Goal: Information Seeking & Learning: Learn about a topic

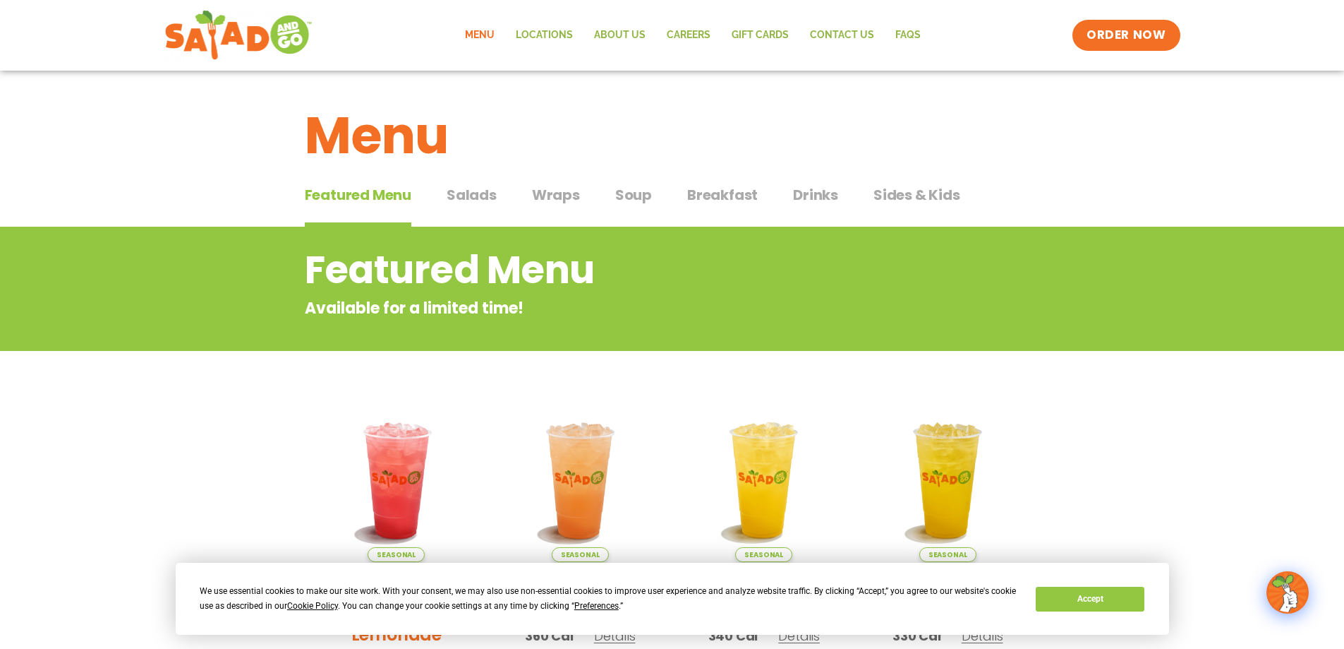
click at [721, 198] on span "Breakfast" at bounding box center [722, 194] width 71 height 21
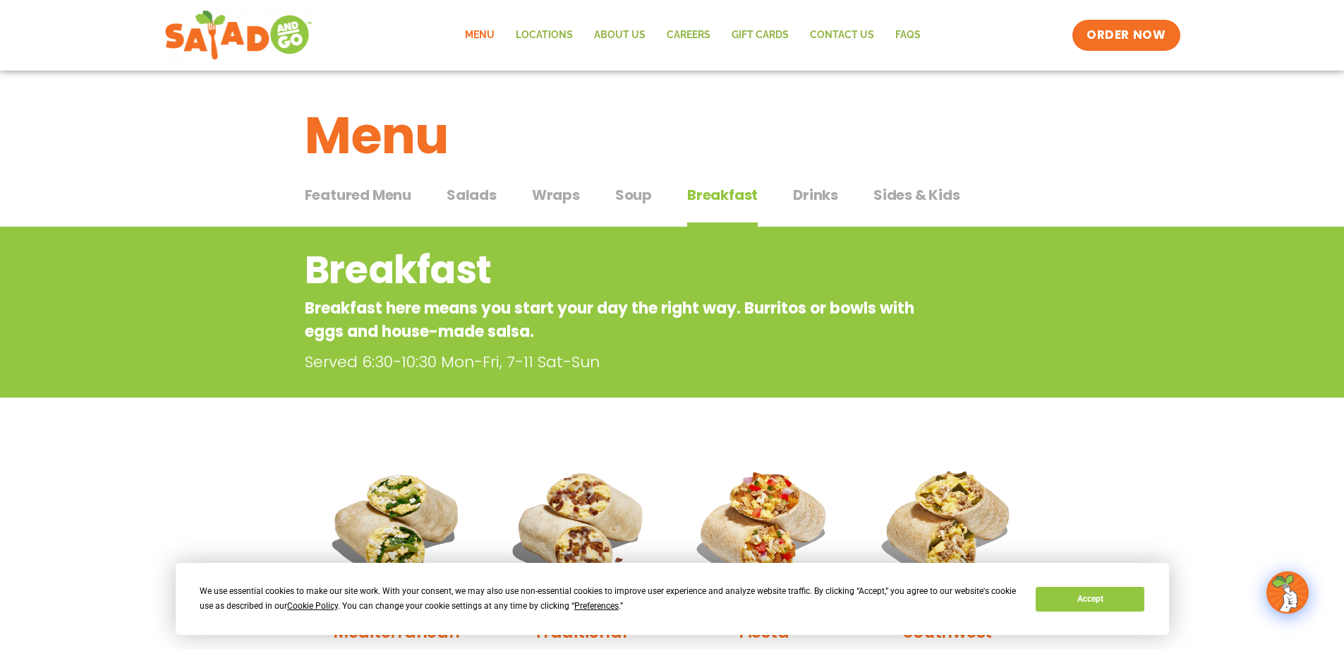
click at [552, 195] on span "Wraps" at bounding box center [556, 194] width 48 height 21
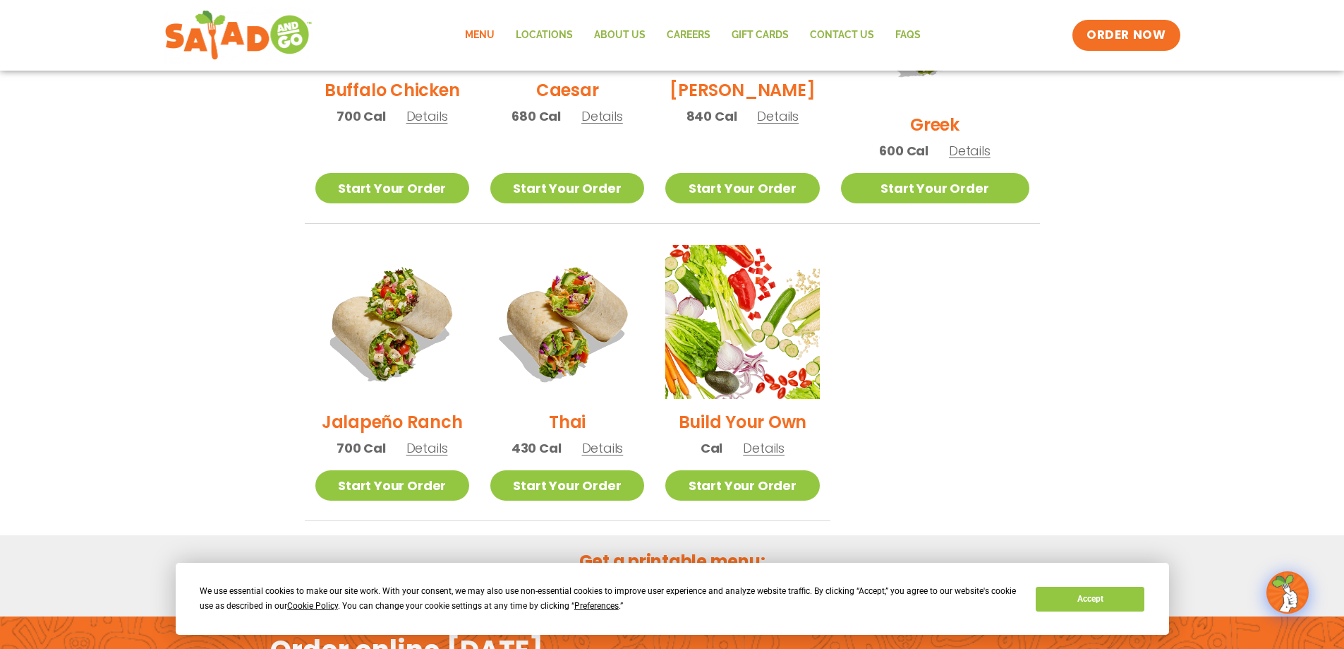
scroll to position [917, 0]
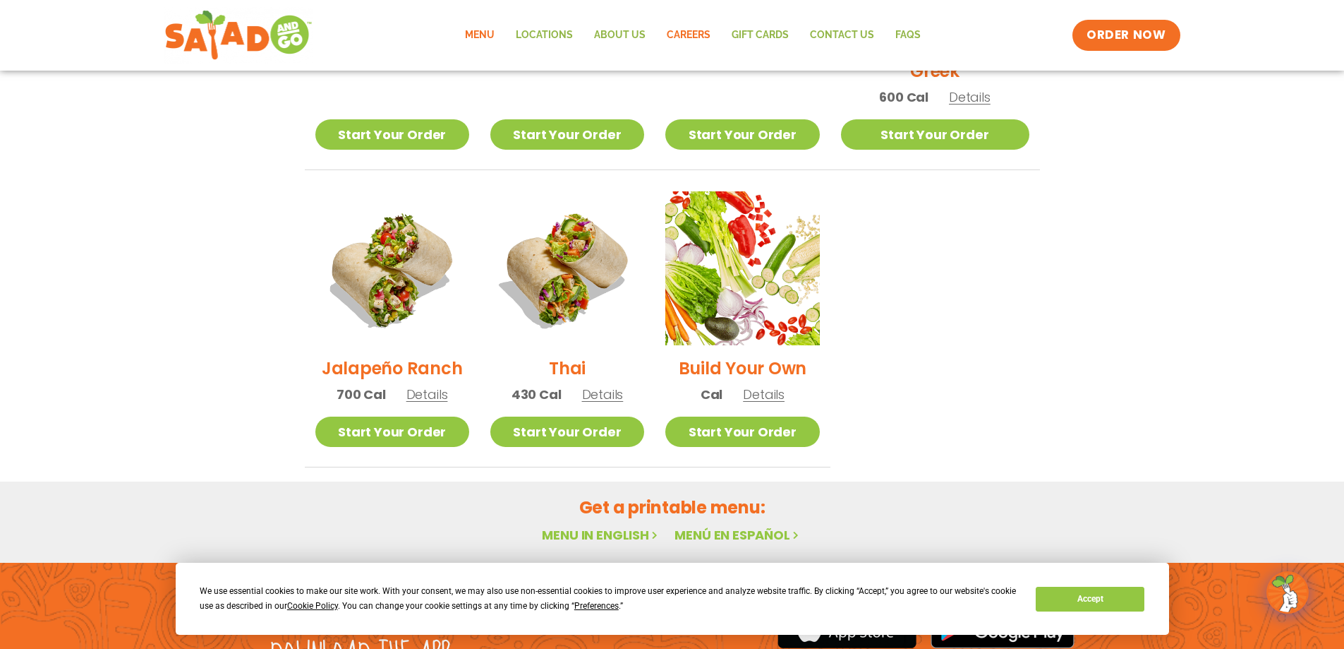
click at [682, 33] on link "Careers" at bounding box center [688, 35] width 65 height 32
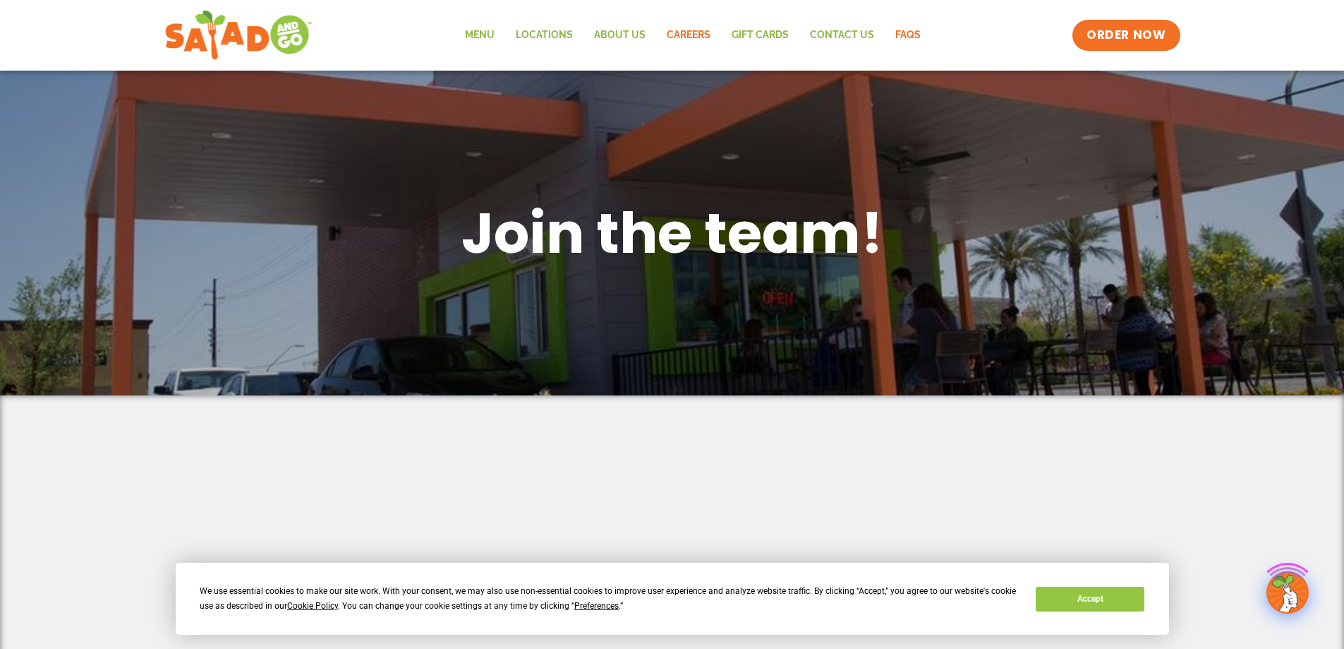
click at [898, 34] on link "FAQs" at bounding box center [908, 35] width 47 height 32
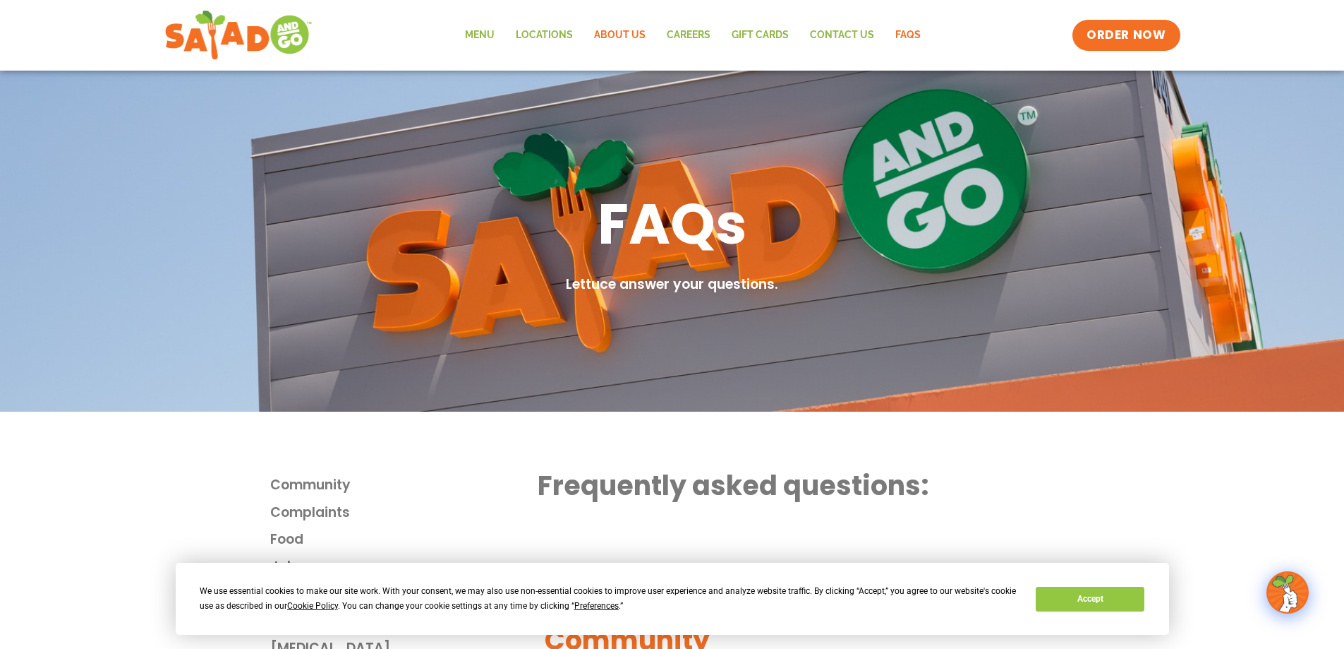
click at [607, 31] on link "About Us" at bounding box center [620, 35] width 73 height 32
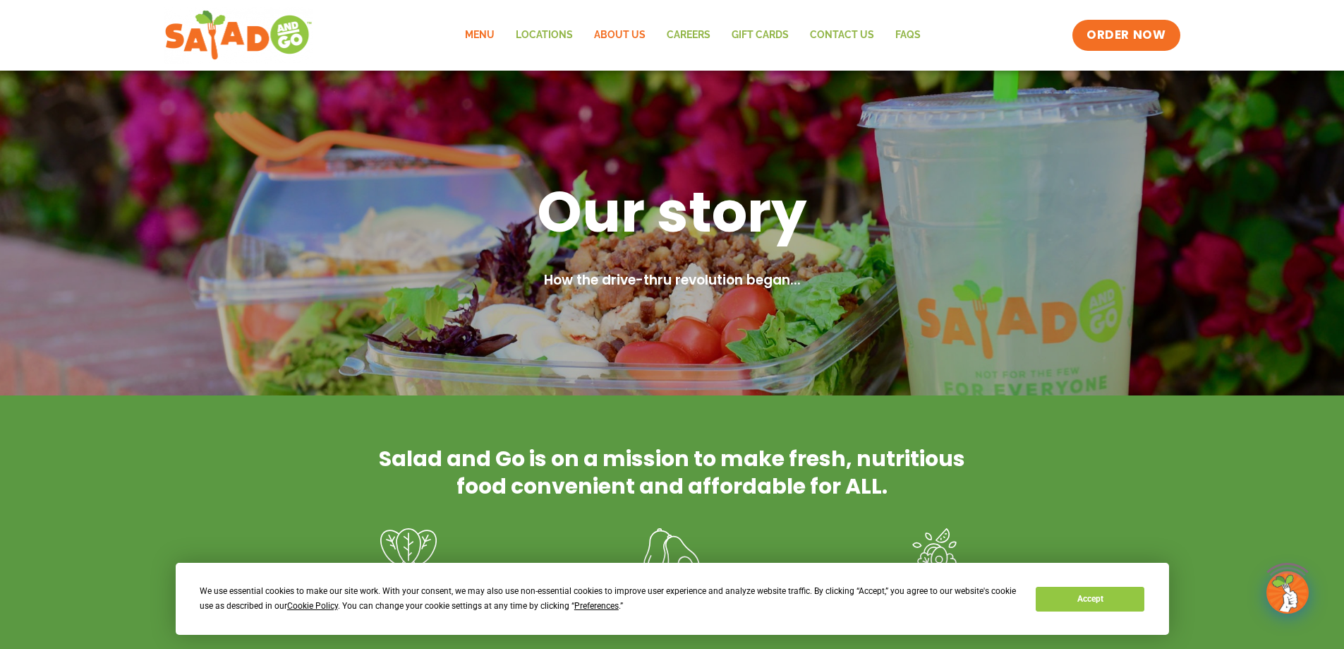
click at [494, 35] on link "Menu" at bounding box center [479, 35] width 51 height 32
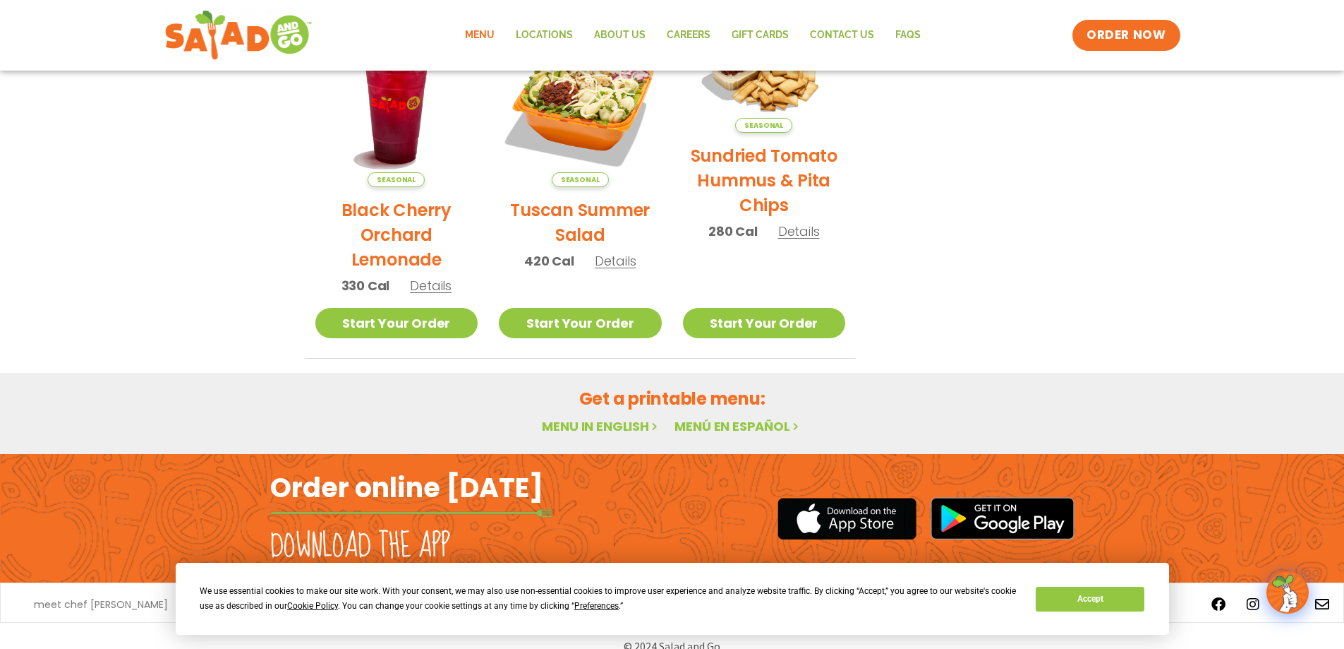
scroll to position [751, 0]
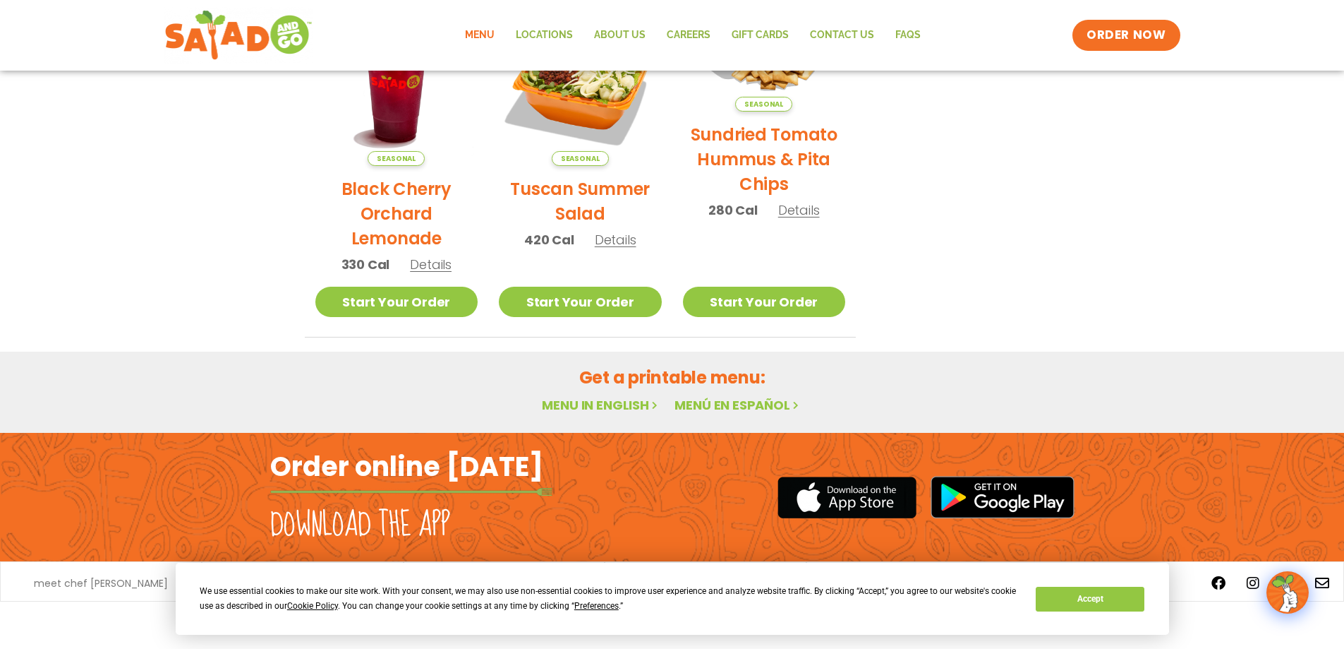
click at [629, 405] on link "Menu in English" at bounding box center [601, 405] width 119 height 18
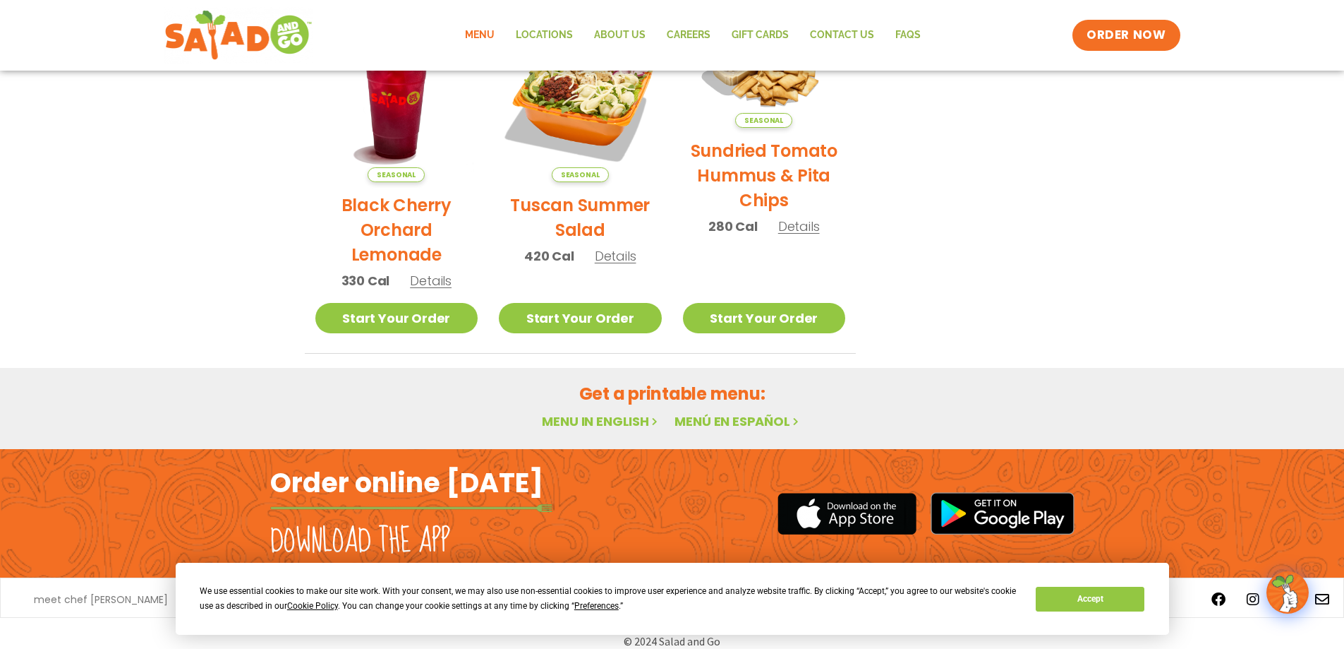
scroll to position [751, 0]
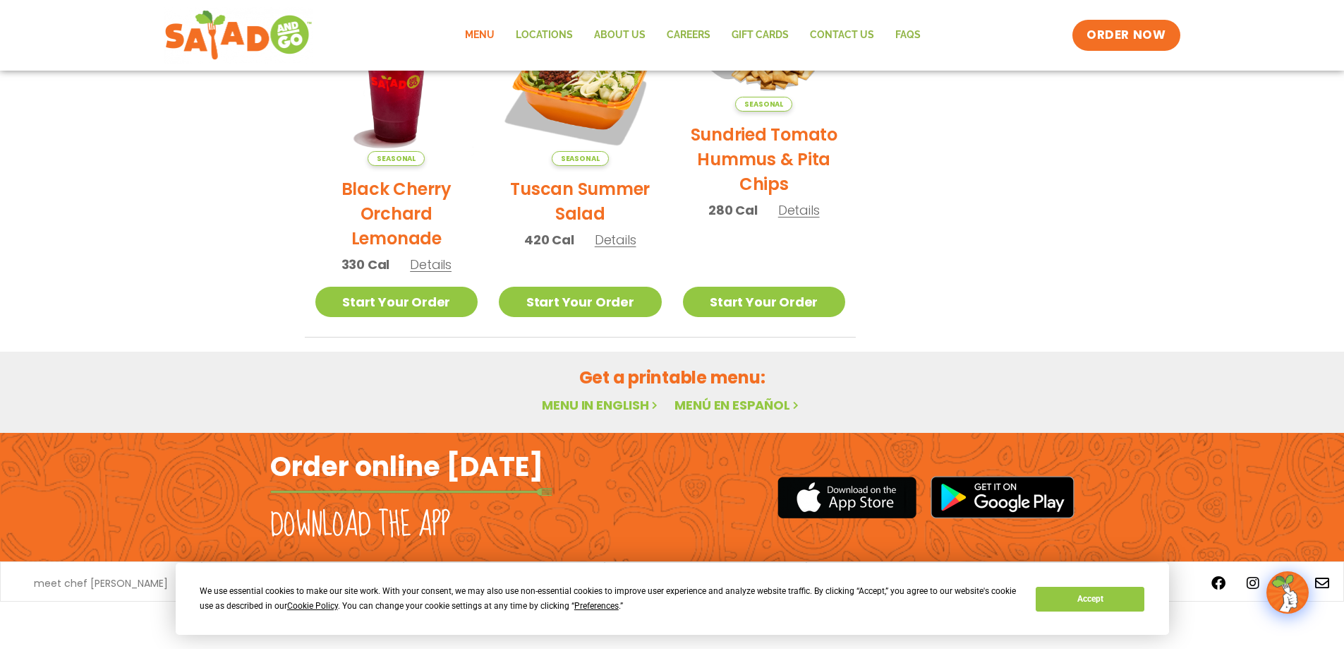
click at [629, 407] on link "Menu in English" at bounding box center [601, 405] width 119 height 18
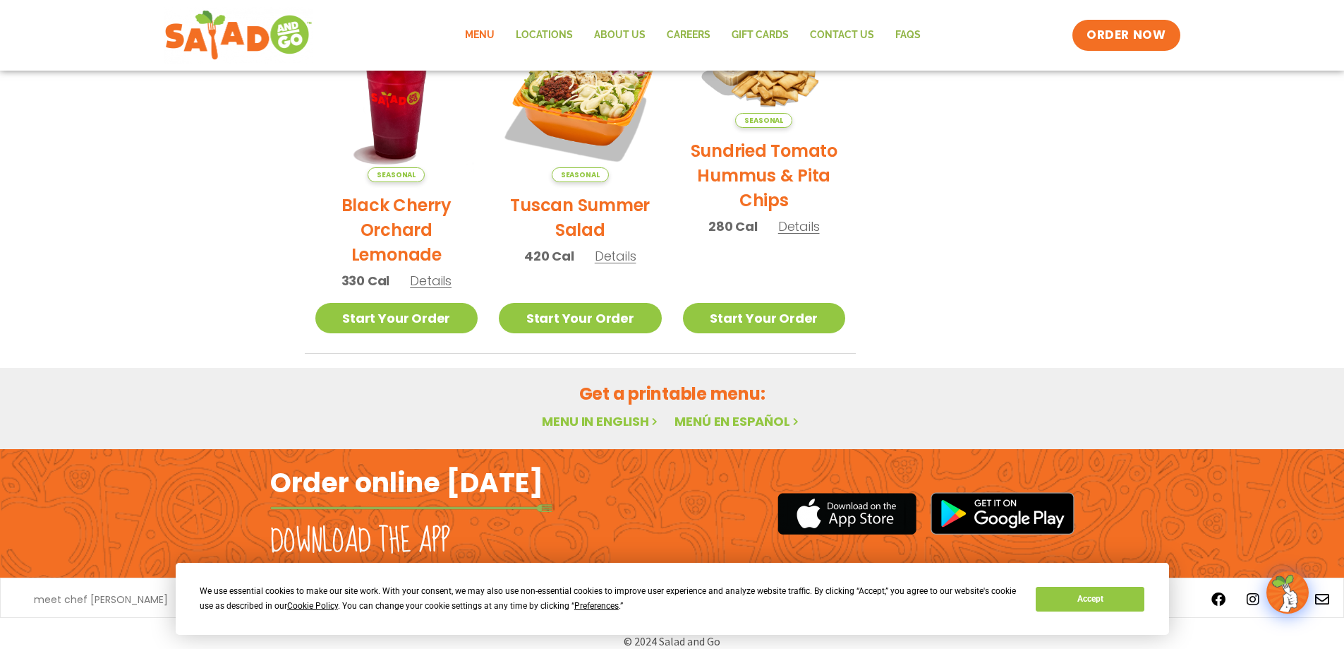
scroll to position [751, 0]
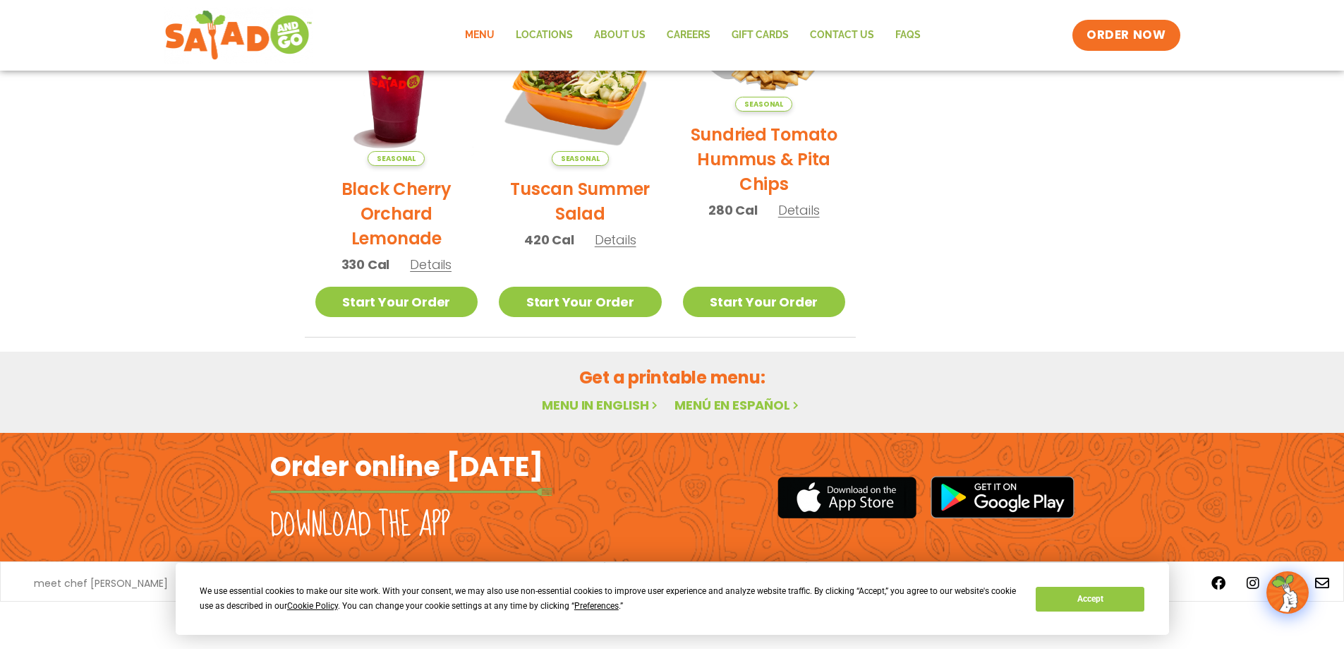
click at [656, 376] on h2 "Get a printable menu:" at bounding box center [672, 377] width 735 height 25
